Goal: Download file/media

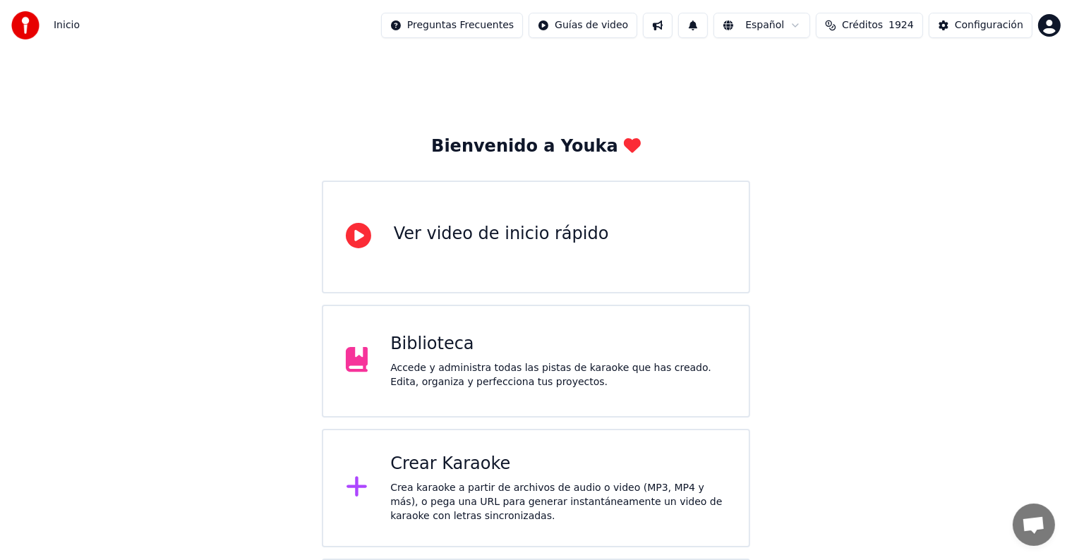
click at [536, 368] on div "Accede y administra todas las pistas de karaoke que has creado. Edita, organiza…" at bounding box center [558, 375] width 336 height 28
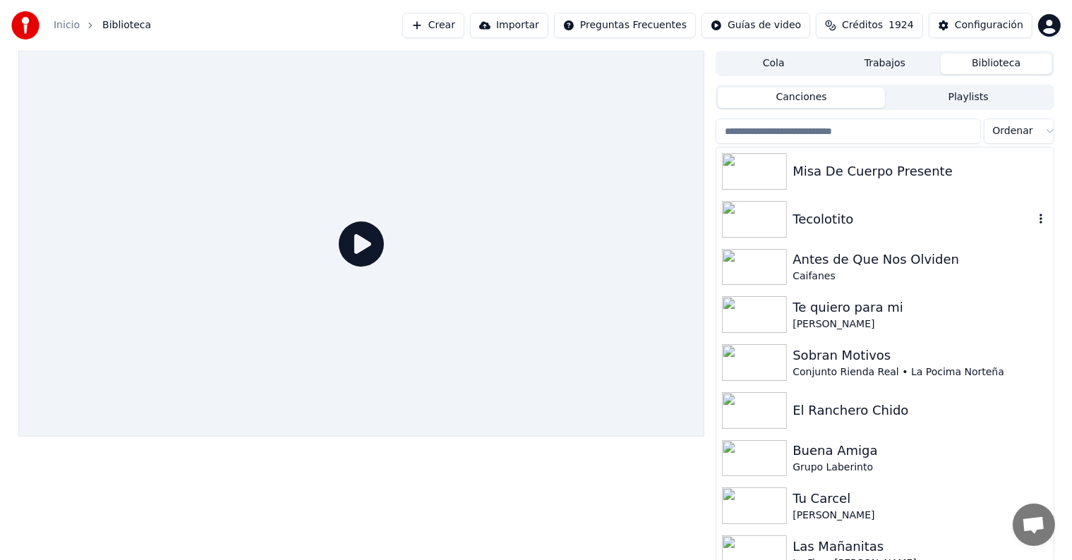
click at [759, 216] on img at bounding box center [754, 219] width 65 height 37
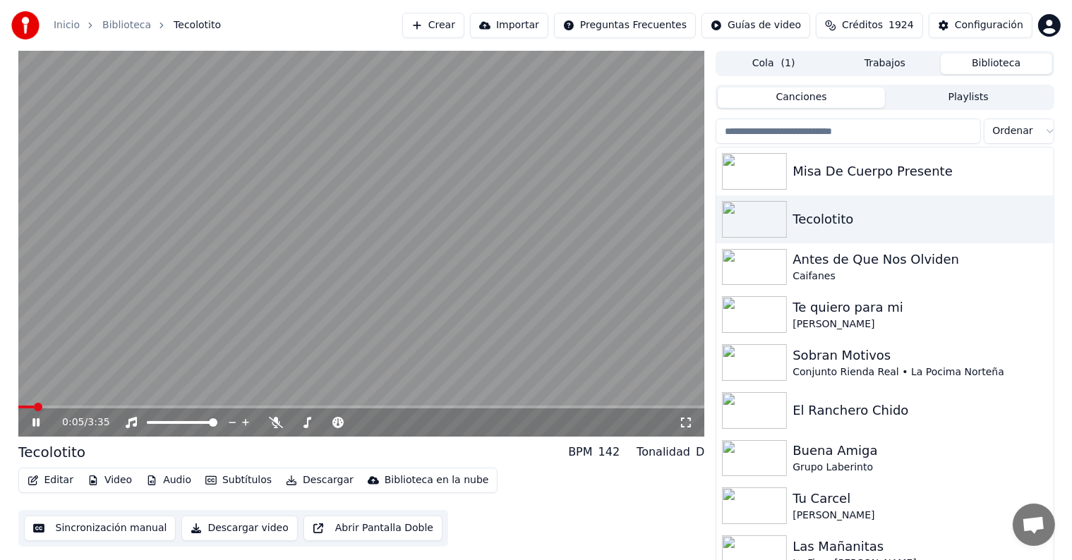
click at [79, 406] on span at bounding box center [361, 407] width 687 height 3
click at [131, 407] on span at bounding box center [361, 407] width 687 height 3
click at [173, 406] on span at bounding box center [361, 407] width 687 height 3
click at [213, 406] on span at bounding box center [361, 407] width 687 height 3
click at [32, 421] on icon at bounding box center [35, 422] width 7 height 8
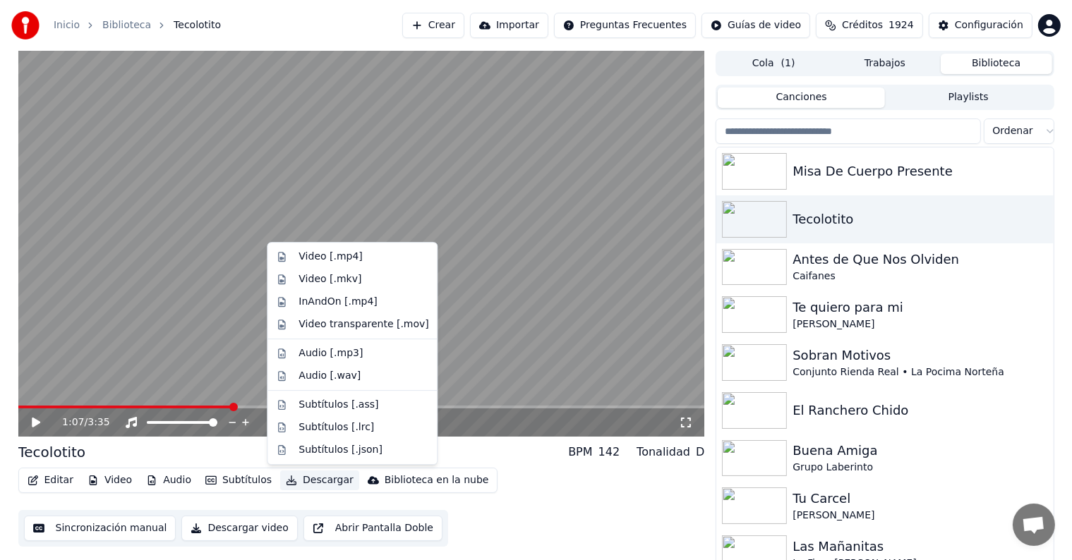
click at [311, 486] on button "Descargar" at bounding box center [319, 481] width 79 height 20
click at [363, 262] on div "Video [.mp4]" at bounding box center [363, 257] width 130 height 14
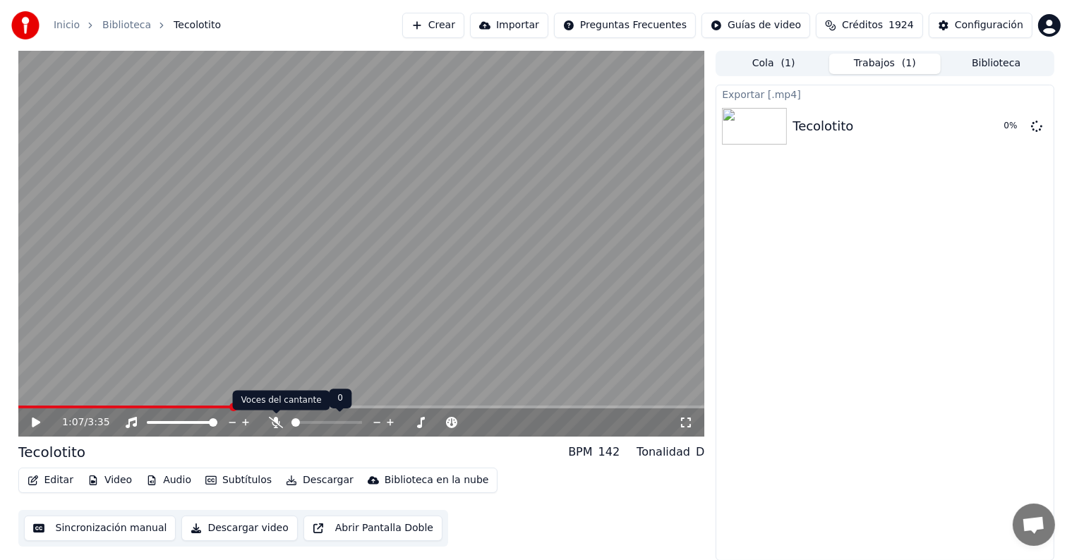
click at [272, 421] on icon at bounding box center [276, 422] width 14 height 11
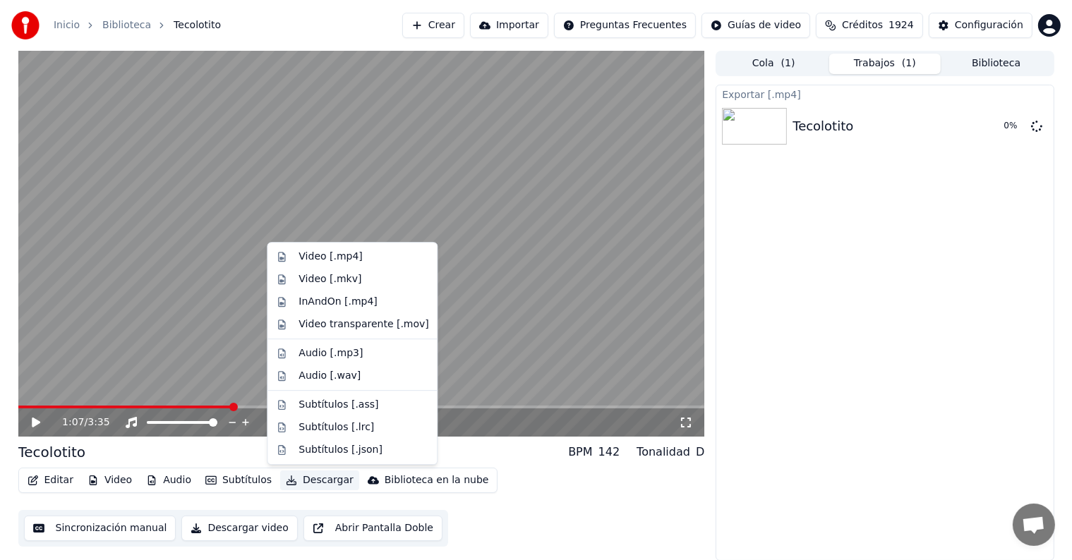
click at [320, 480] on button "Descargar" at bounding box center [319, 481] width 79 height 20
click at [360, 375] on div "Audio [.wav]" at bounding box center [363, 376] width 130 height 14
